Goal: Task Accomplishment & Management: Manage account settings

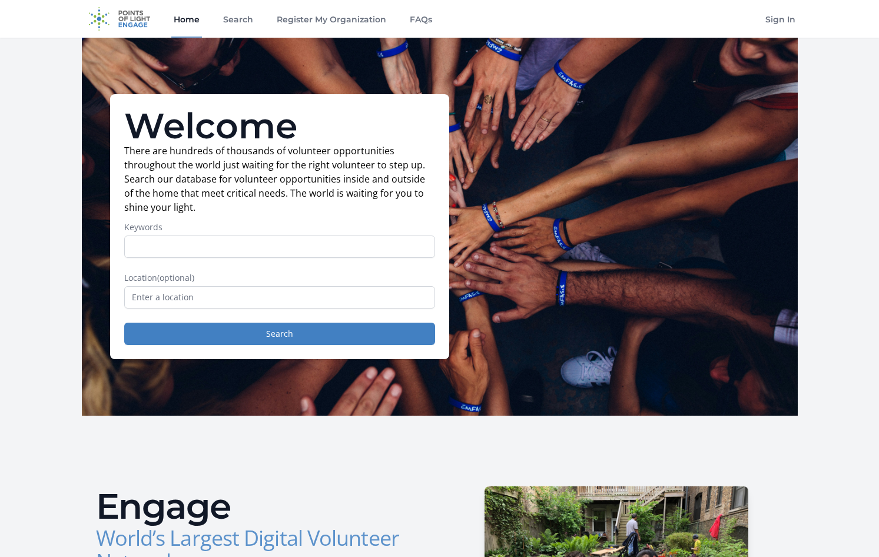
click at [150, 230] on label "Keywords" at bounding box center [279, 227] width 311 height 12
click at [150, 236] on input "Keywords" at bounding box center [279, 247] width 311 height 22
drag, startPoint x: 772, startPoint y: 18, endPoint x: 741, endPoint y: 34, distance: 34.5
click at [772, 17] on link "Sign In" at bounding box center [780, 19] width 35 height 38
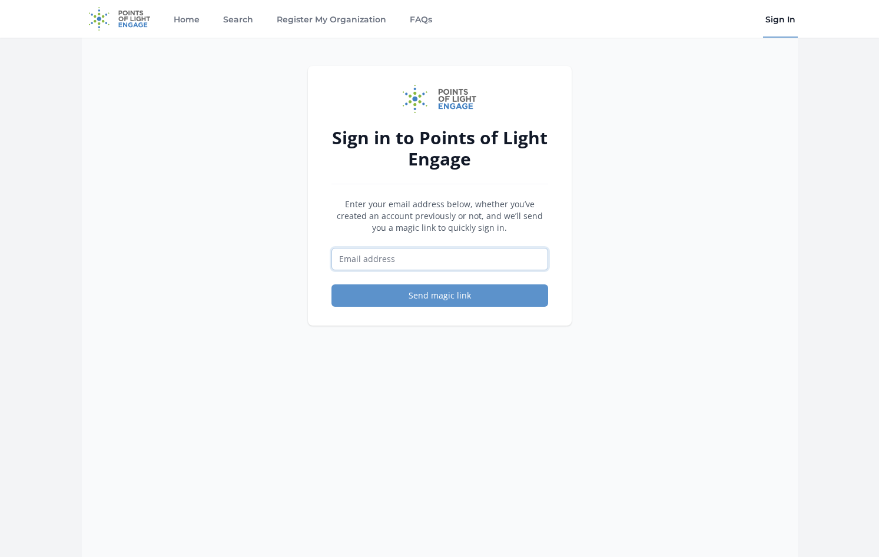
click at [388, 253] on input "Email address" at bounding box center [440, 259] width 217 height 22
type input "[EMAIL_ADDRESS][DOMAIN_NAME]"
click at [394, 296] on button "Send magic link" at bounding box center [440, 295] width 217 height 22
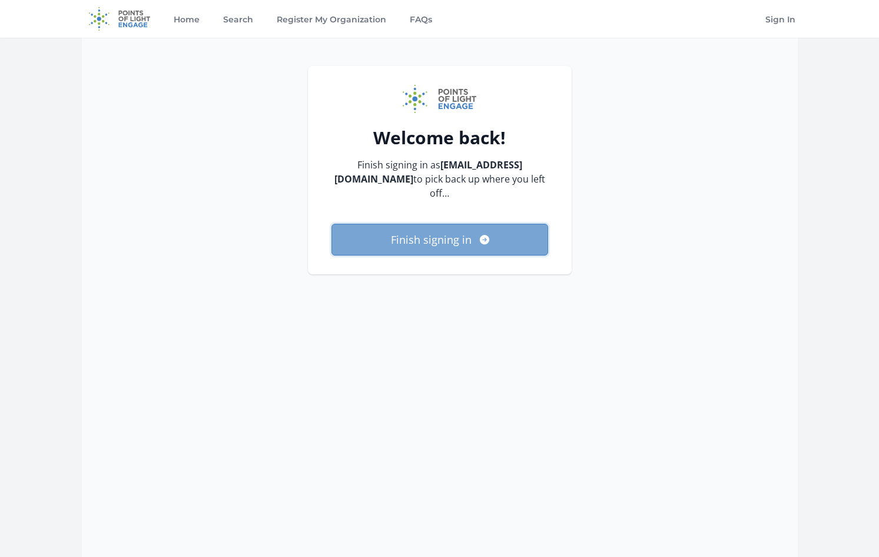
click at [469, 250] on button "Finish signing in" at bounding box center [440, 240] width 217 height 32
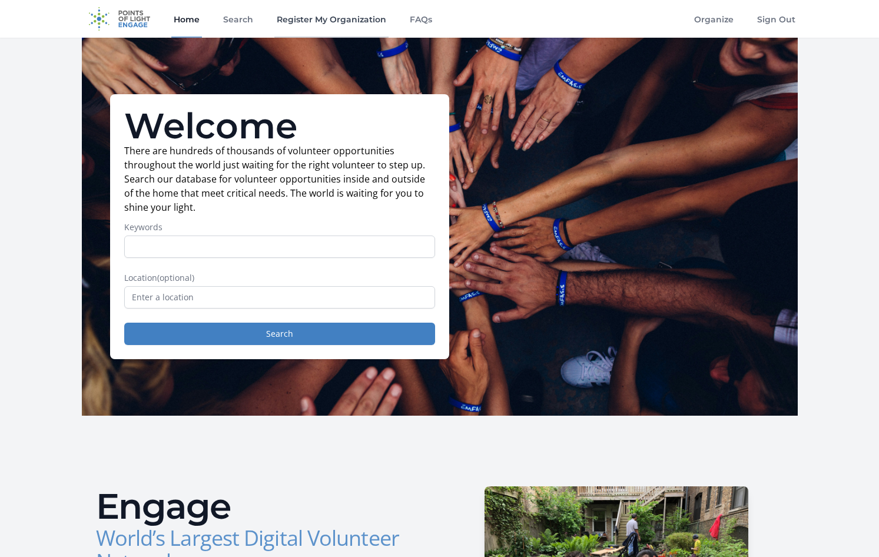
click at [338, 21] on link "Register My Organization" at bounding box center [331, 19] width 114 height 38
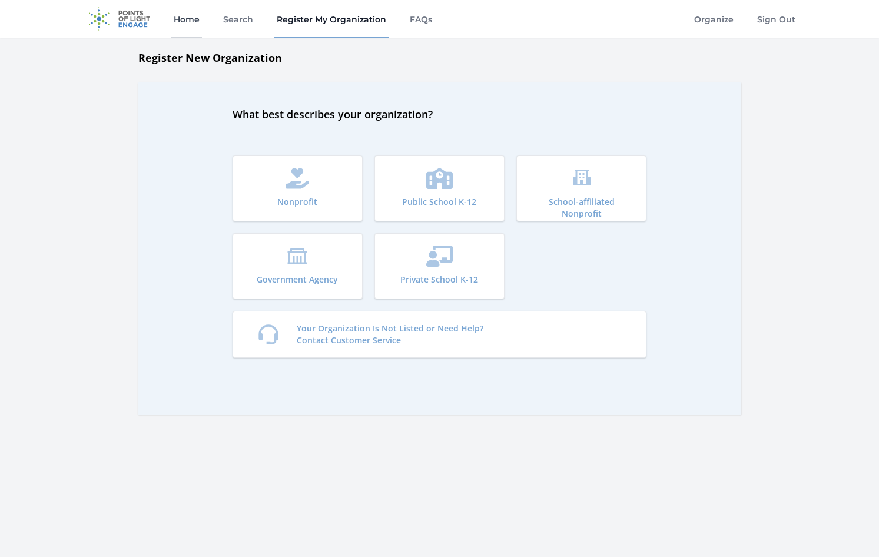
click at [176, 27] on link "Home" at bounding box center [186, 19] width 31 height 38
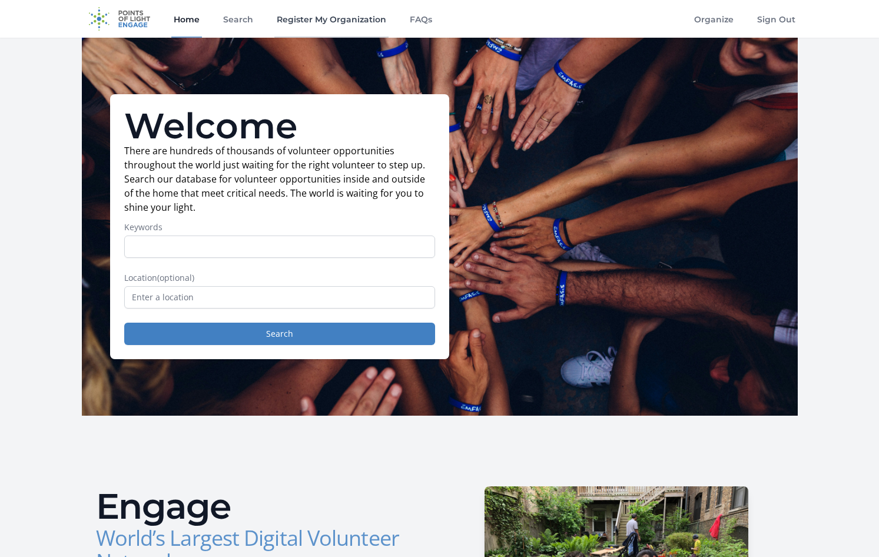
click at [313, 11] on link "Register My Organization" at bounding box center [331, 19] width 114 height 38
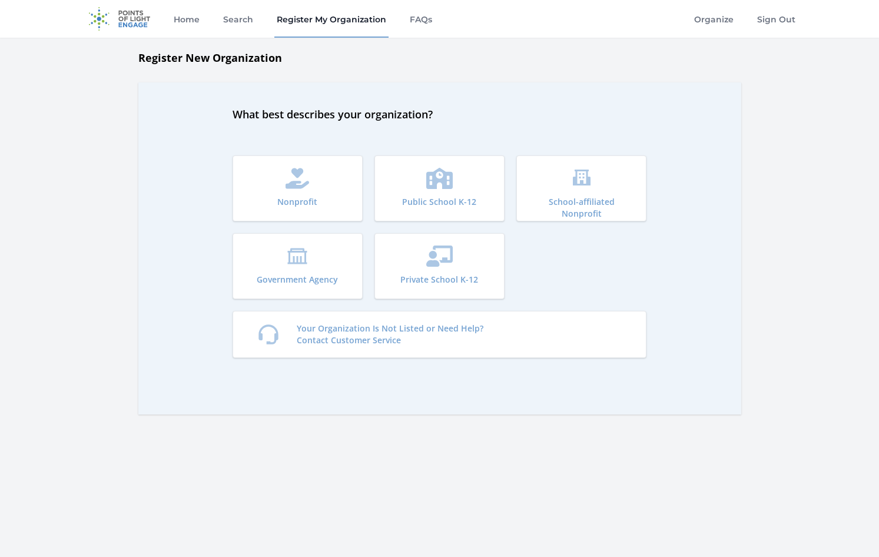
click at [118, 23] on img at bounding box center [120, 19] width 76 height 38
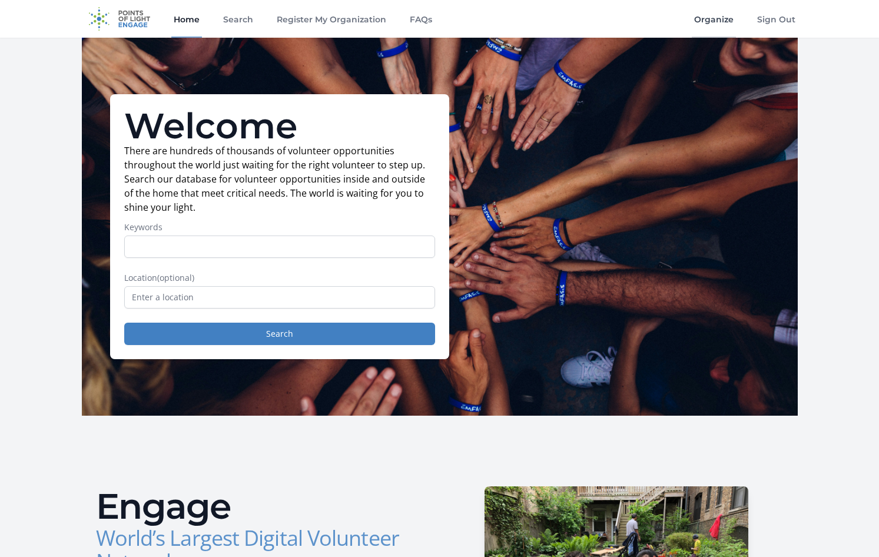
click at [700, 14] on link "Organize" at bounding box center [714, 19] width 44 height 38
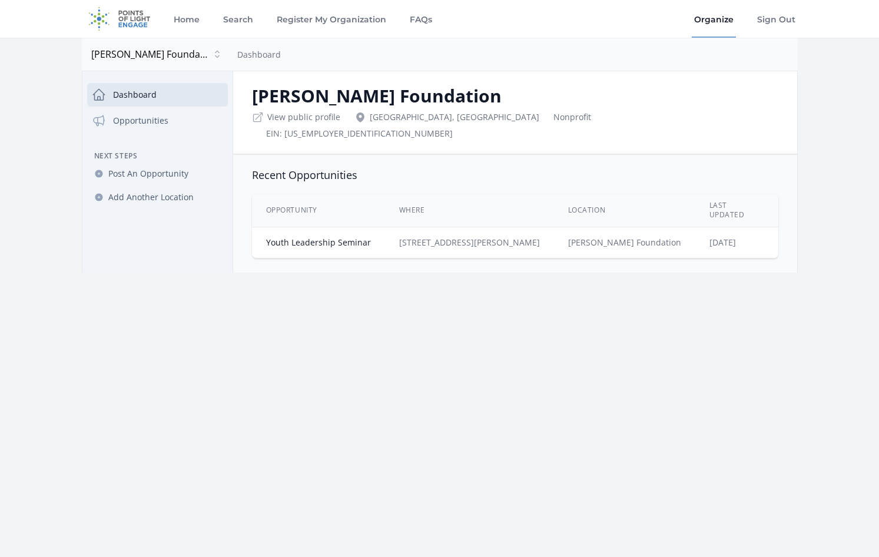
click at [452, 236] on div "Opportunity Where Location Last Updated Youth Leadership Seminar" at bounding box center [515, 226] width 564 height 74
click at [462, 229] on td "990 Reading Rd, Mason" at bounding box center [469, 242] width 169 height 31
click at [654, 199] on th "Location" at bounding box center [624, 211] width 141 height 34
click at [279, 237] on link "Youth Leadership Seminar" at bounding box center [318, 242] width 105 height 11
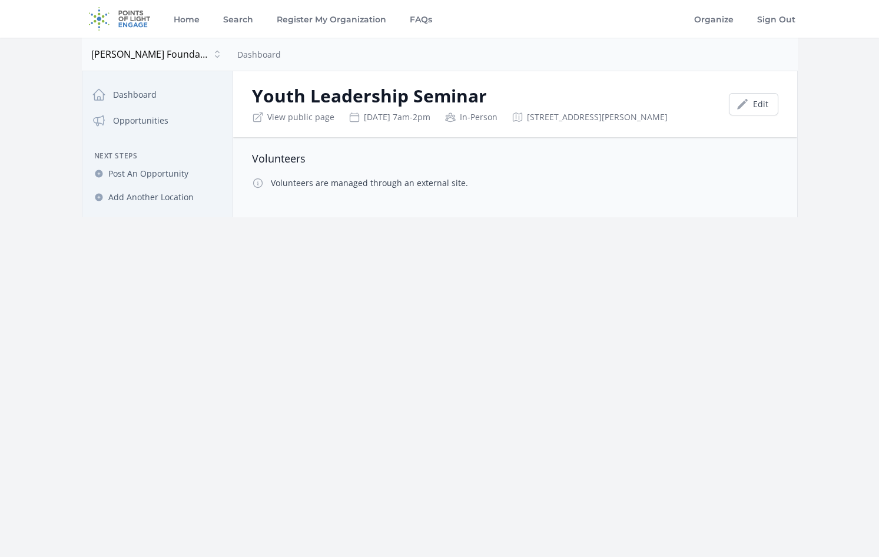
click at [302, 195] on div "Volunteers Volunteers are managed through an external site." at bounding box center [515, 170] width 564 height 66
click at [150, 121] on link "Opportunities" at bounding box center [157, 121] width 141 height 24
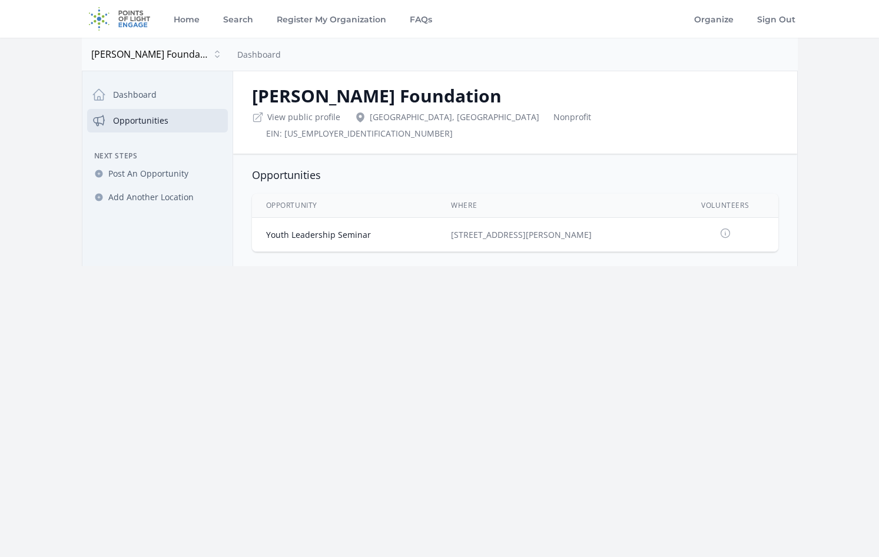
click at [721, 229] on icon at bounding box center [725, 233] width 9 height 9
click at [720, 227] on icon at bounding box center [726, 233] width 12 height 12
click at [723, 194] on th "Volunteers" at bounding box center [726, 206] width 106 height 24
click at [438, 194] on th "Opportunity" at bounding box center [345, 206] width 186 height 24
drag, startPoint x: 306, startPoint y: 195, endPoint x: 307, endPoint y: 208, distance: 13.6
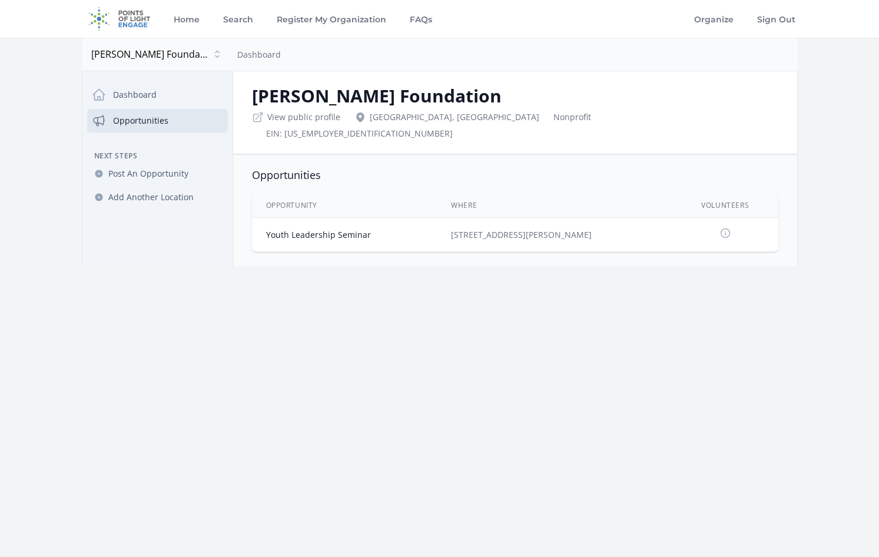
click at [306, 199] on th "Opportunity" at bounding box center [345, 206] width 186 height 24
click at [311, 229] on link "Youth Leadership Seminar" at bounding box center [318, 234] width 105 height 11
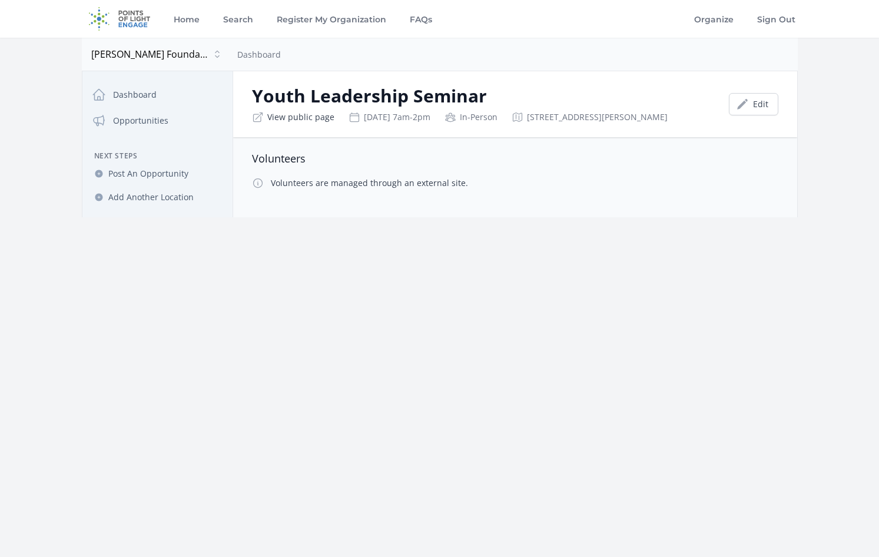
click at [270, 116] on link "View public page" at bounding box center [300, 117] width 67 height 12
click at [141, 93] on link "Dashboard" at bounding box center [157, 95] width 141 height 24
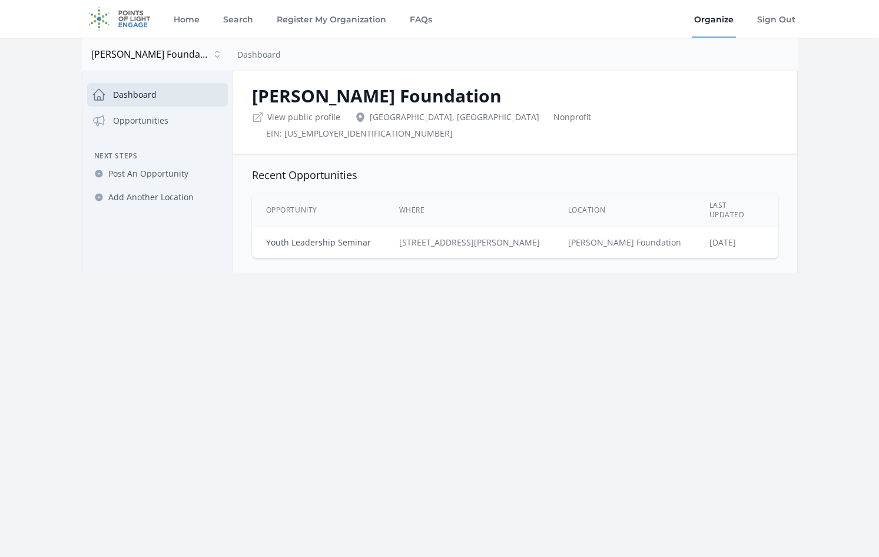
click at [295, 237] on link "Youth Leadership Seminar" at bounding box center [318, 242] width 105 height 11
